Goal: Transaction & Acquisition: Purchase product/service

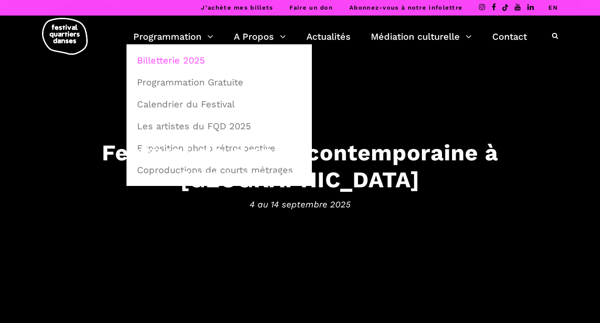
click at [168, 55] on link "Billetterie 2025" at bounding box center [219, 60] width 175 height 21
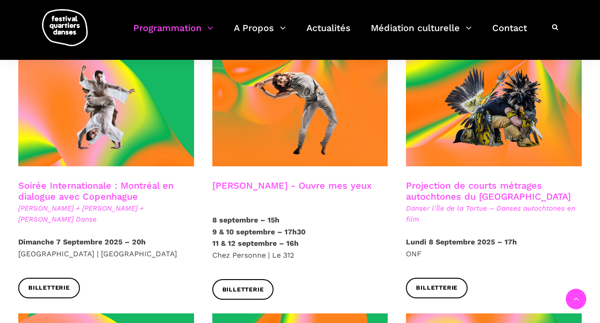
scroll to position [531, 0]
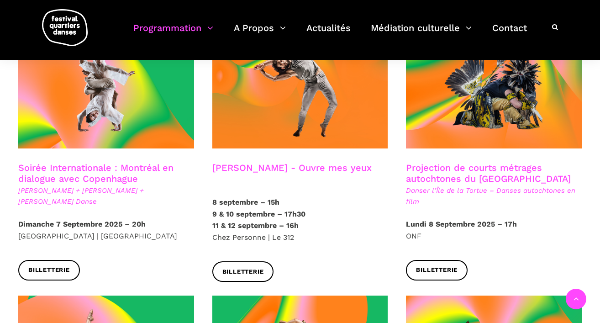
click at [250, 162] on h3 "Charles-Alexis Desgagnés - Ouvre mes yeux" at bounding box center [291, 173] width 159 height 23
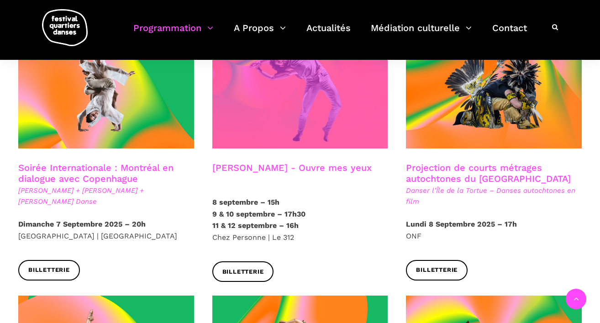
click at [255, 103] on span at bounding box center [300, 90] width 176 height 118
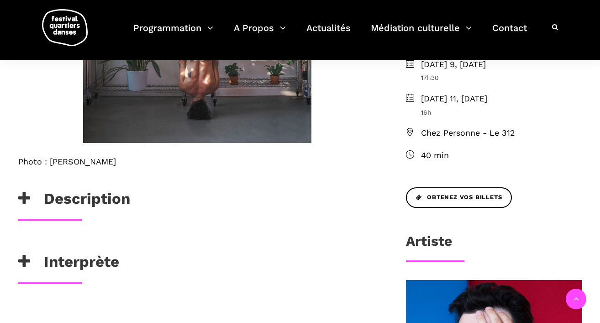
scroll to position [354, 0]
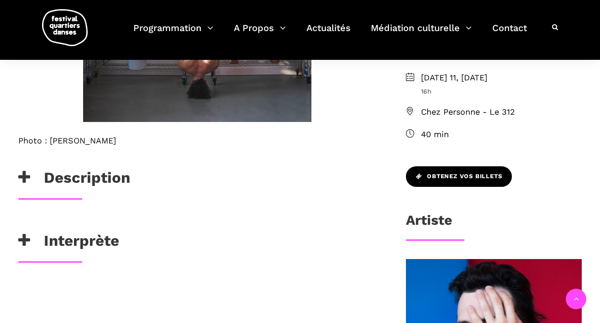
click at [468, 175] on span "Obtenez vos billets" at bounding box center [459, 177] width 86 height 10
